Goal: Navigation & Orientation: Understand site structure

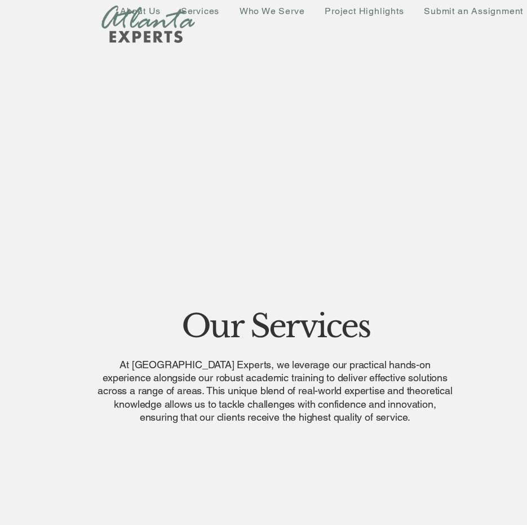
click at [199, 8] on span "Services" at bounding box center [200, 11] width 38 height 11
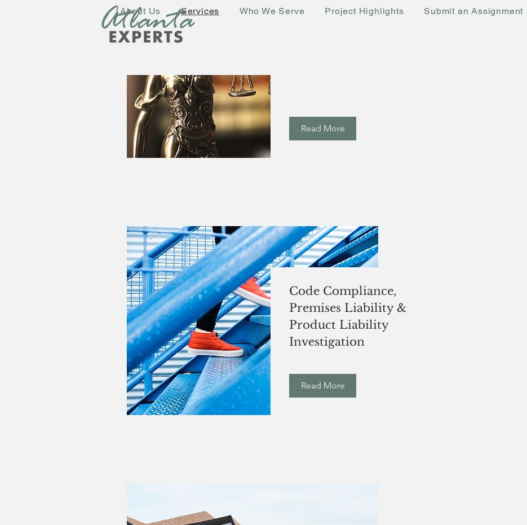
scroll to position [2109, 0]
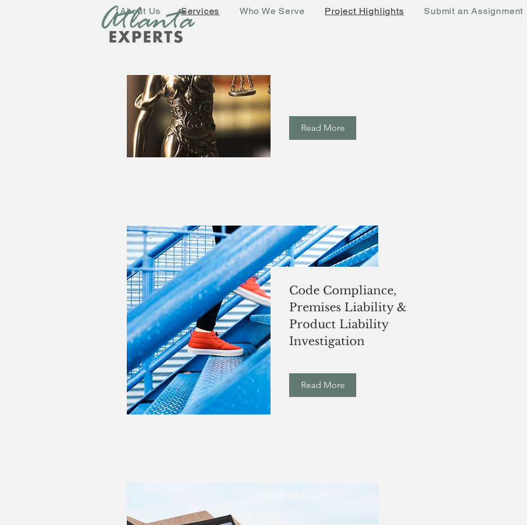
click at [349, 5] on link "Project Highlights" at bounding box center [364, 11] width 95 height 22
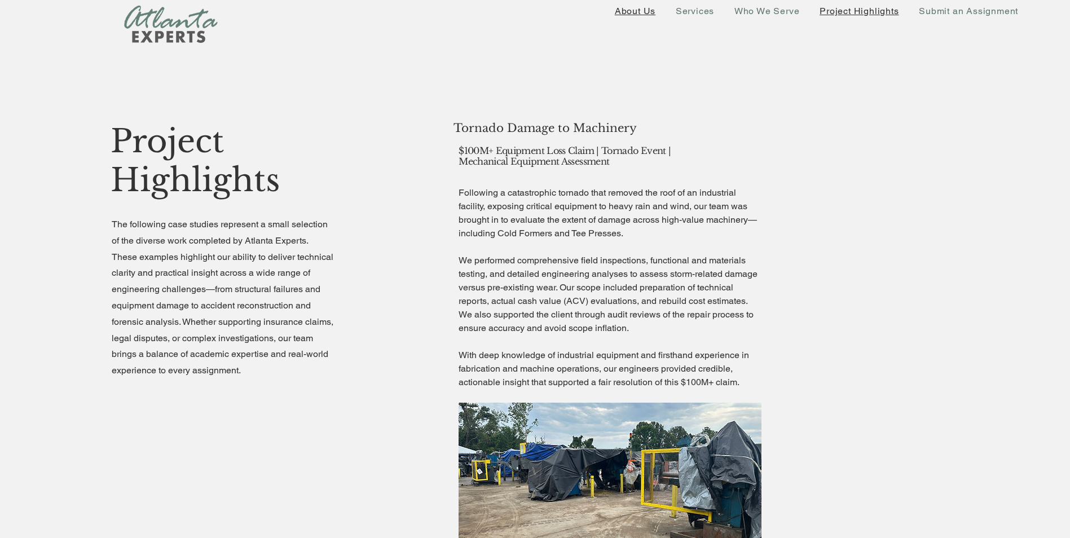
click at [527, 11] on span "About Us" at bounding box center [635, 11] width 41 height 11
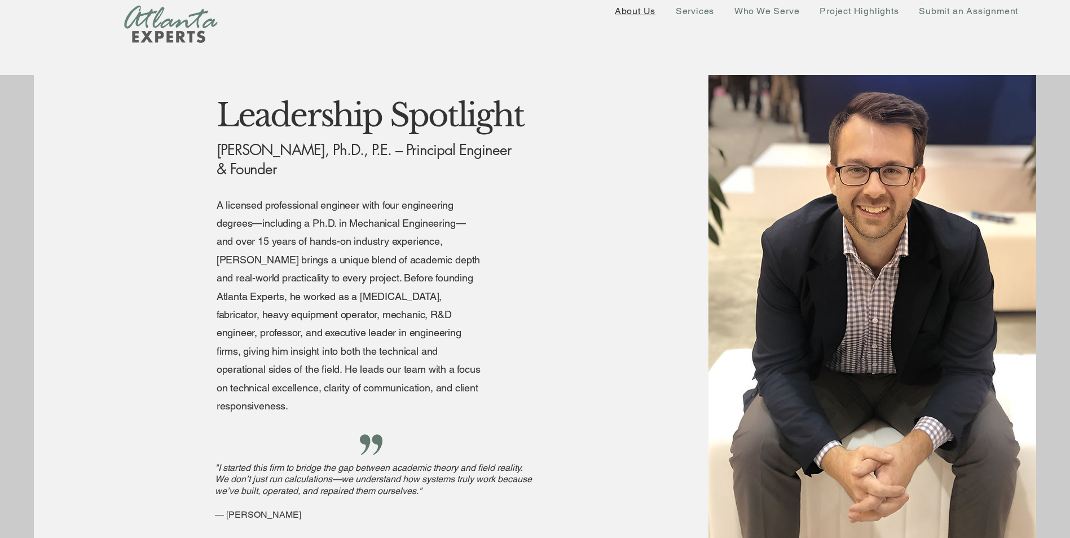
scroll to position [1748, 0]
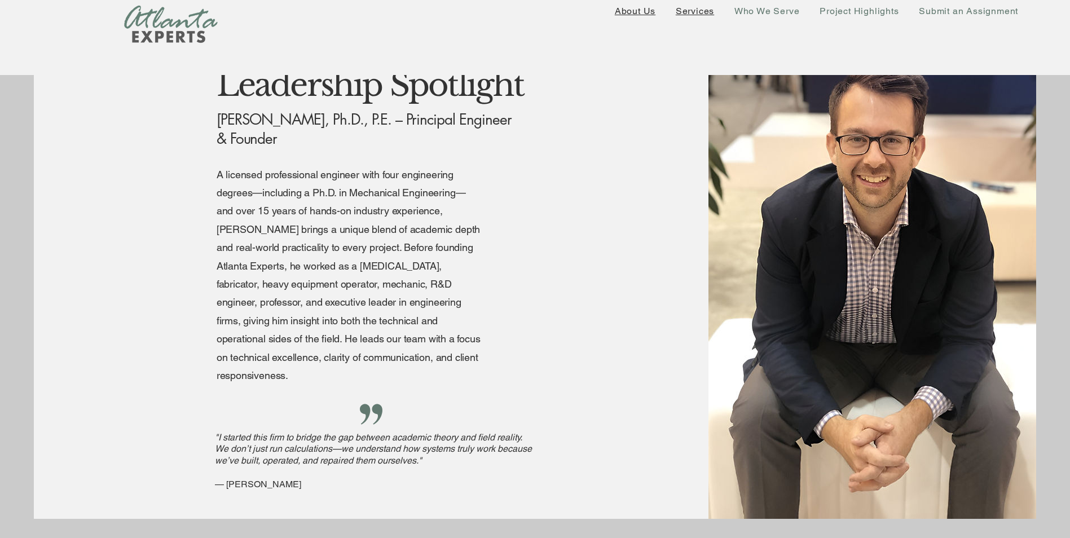
click at [527, 12] on span "Services" at bounding box center [695, 11] width 38 height 11
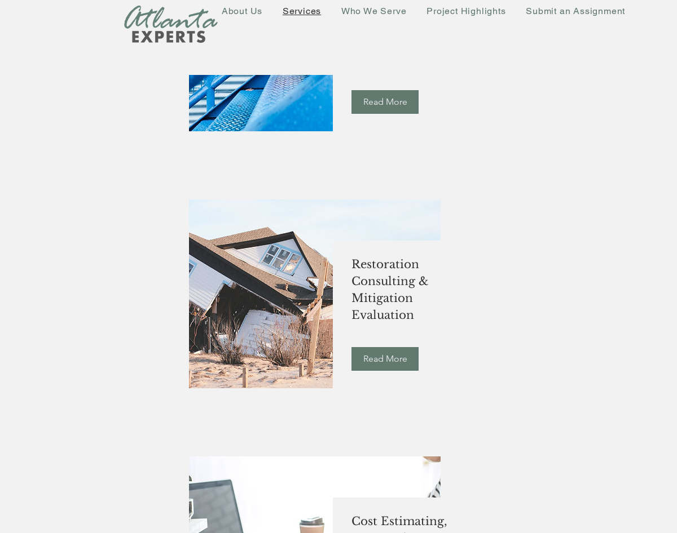
scroll to position [2425, 0]
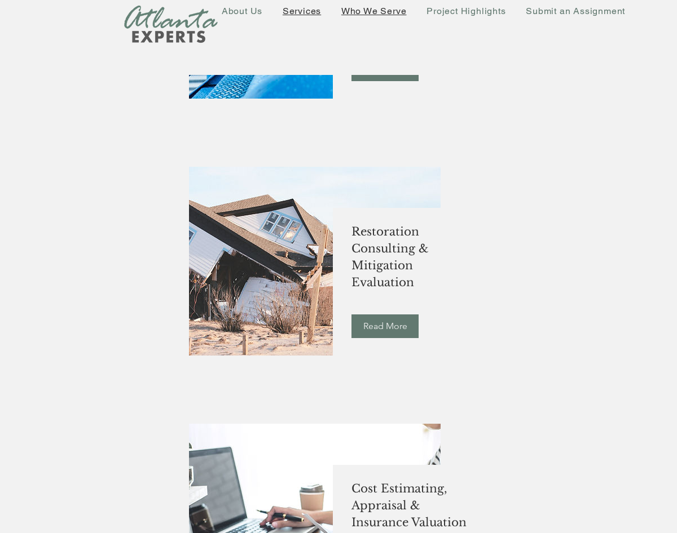
click at [394, 15] on span "Who We Serve" at bounding box center [373, 11] width 65 height 11
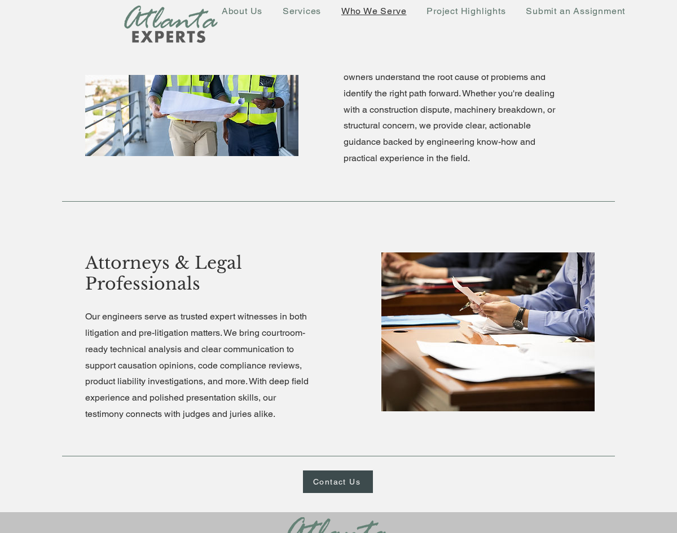
scroll to position [959, 0]
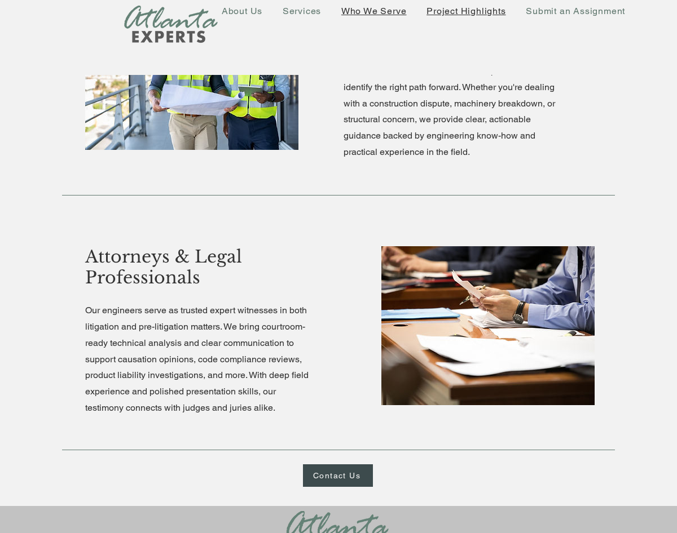
click at [464, 16] on span "Project Highlights" at bounding box center [465, 11] width 79 height 11
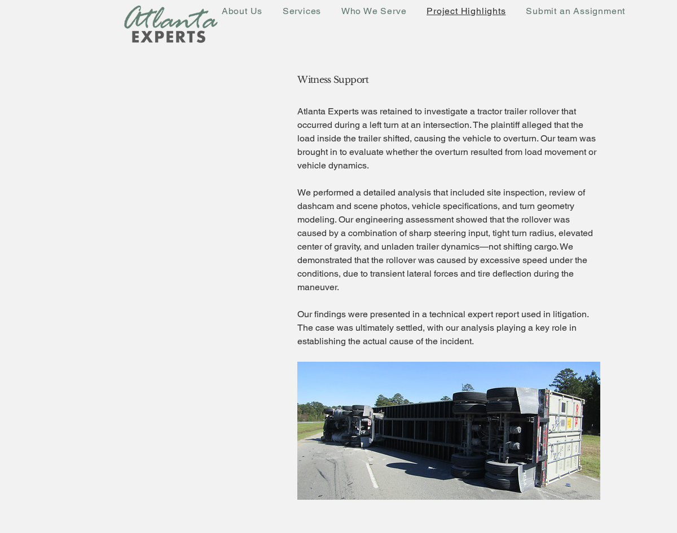
scroll to position [1579, 0]
click at [314, 16] on link "Services" at bounding box center [302, 11] width 54 height 22
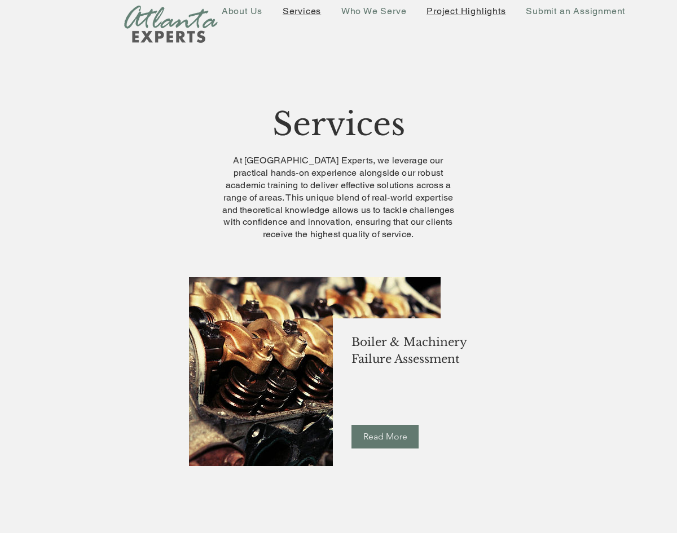
click at [468, 14] on span "Project Highlights" at bounding box center [465, 11] width 79 height 11
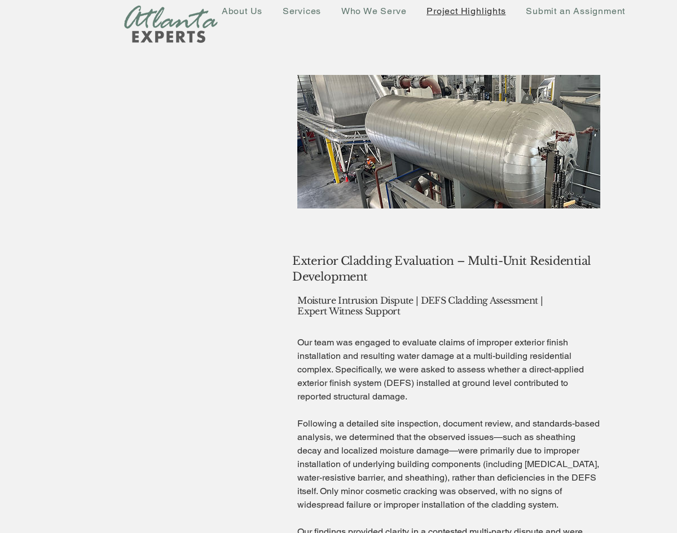
scroll to position [859, 0]
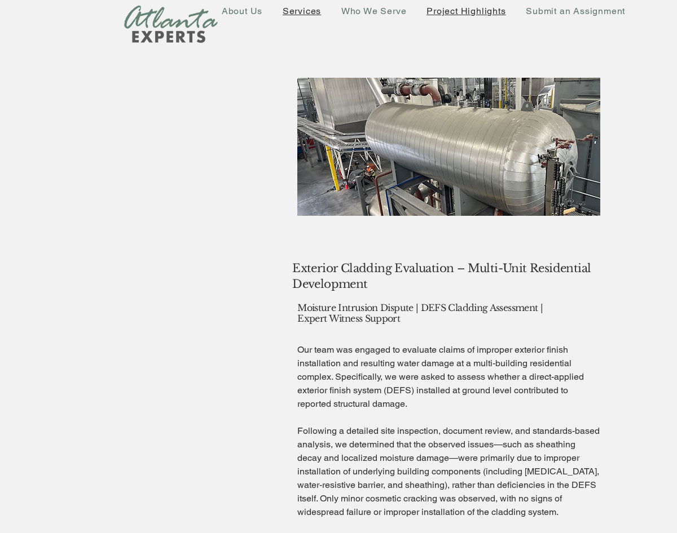
click at [299, 6] on span "Services" at bounding box center [302, 11] width 38 height 11
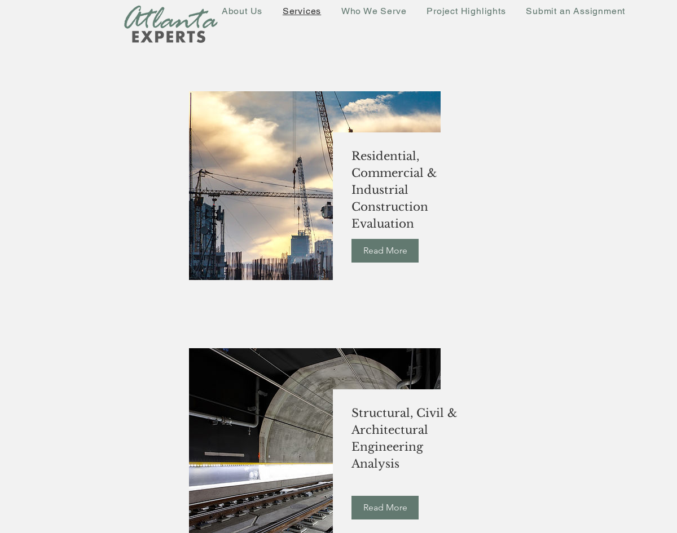
scroll to position [959, 0]
